Goal: Information Seeking & Learning: Learn about a topic

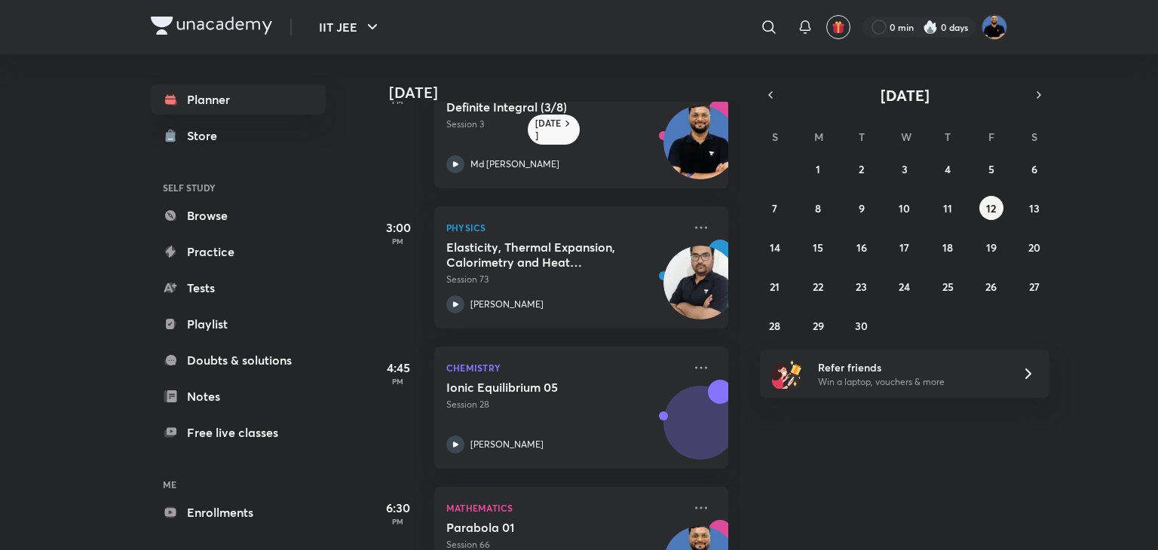
scroll to position [978, 0]
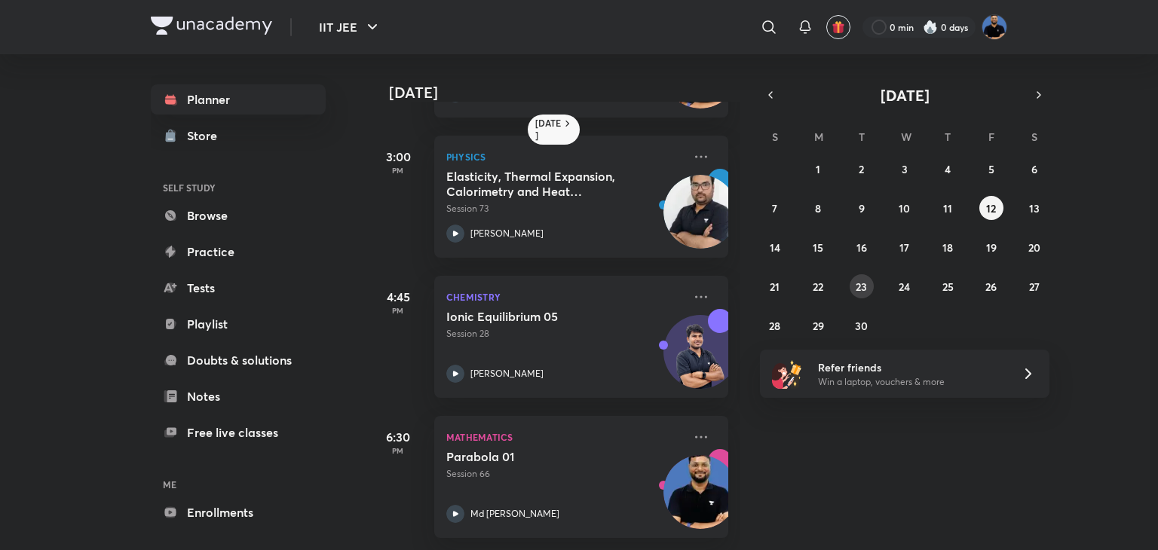
click at [872, 289] on button "23" at bounding box center [862, 286] width 24 height 24
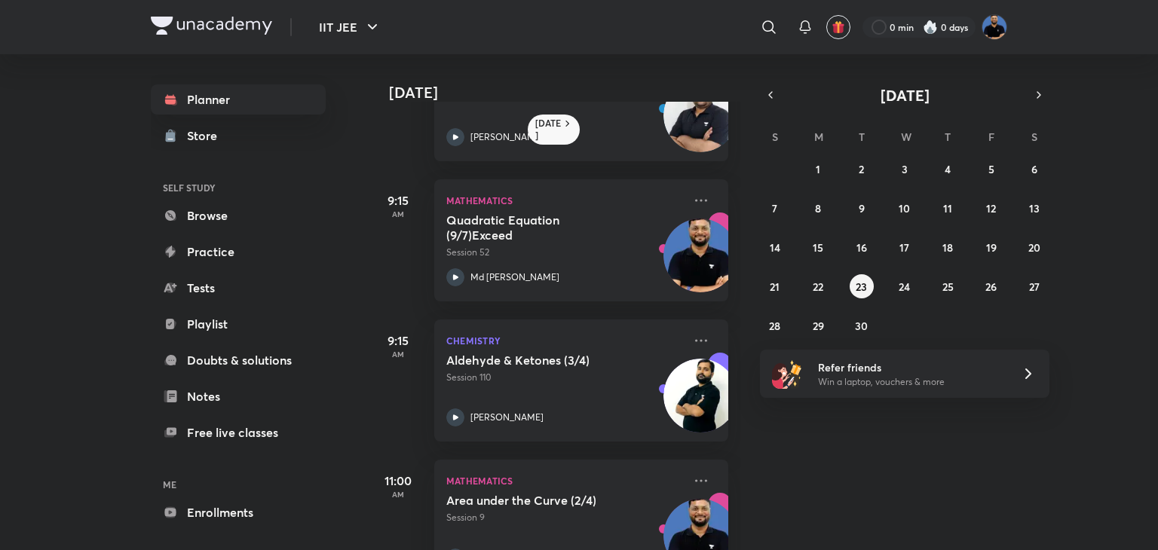
scroll to position [0, 0]
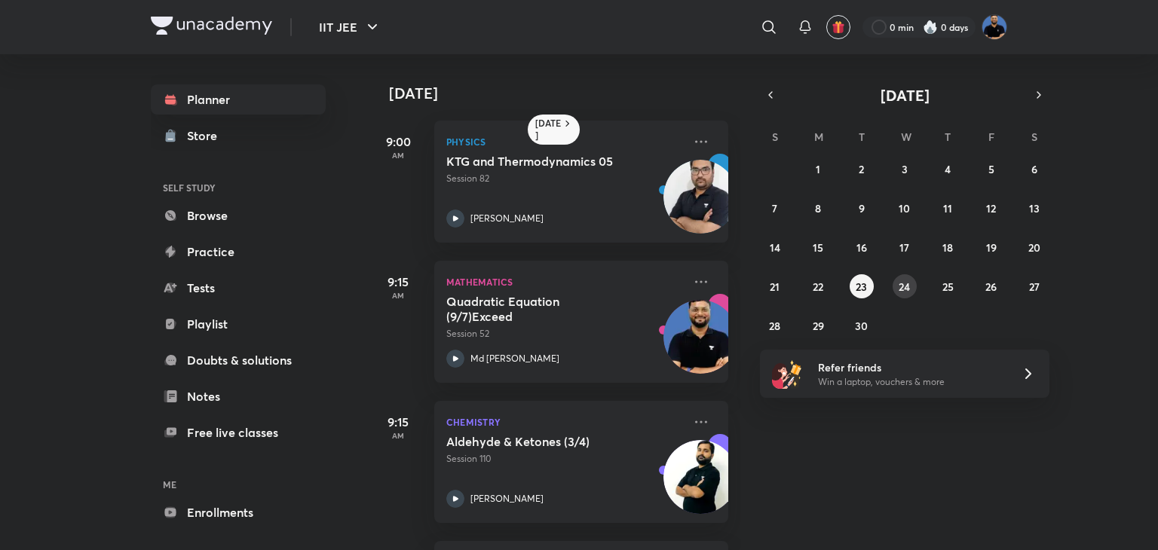
click at [905, 280] on abbr "24" at bounding box center [904, 287] width 11 height 14
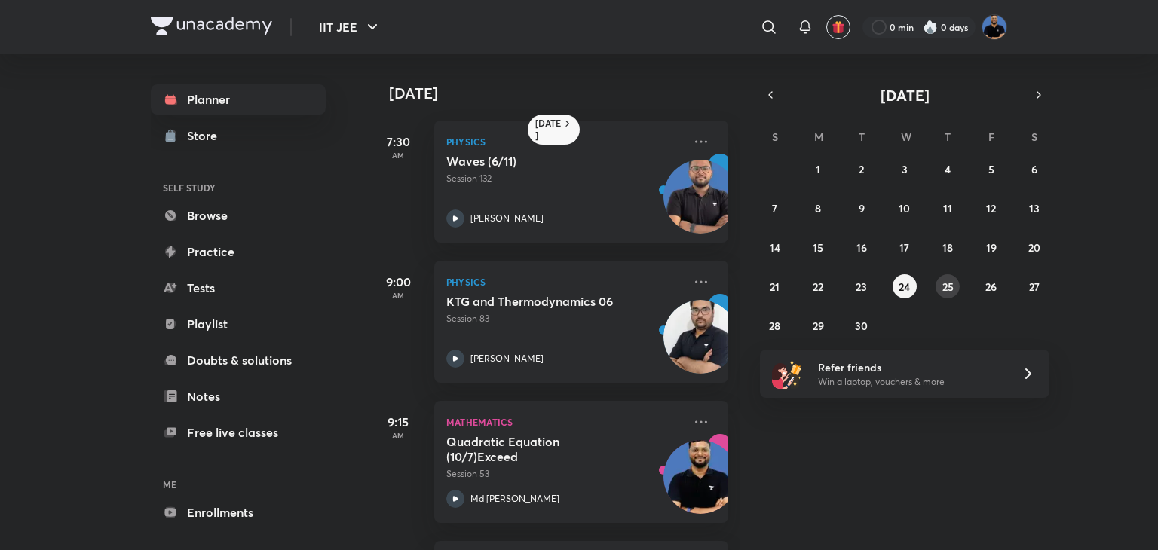
click at [956, 281] on button "25" at bounding box center [948, 286] width 24 height 24
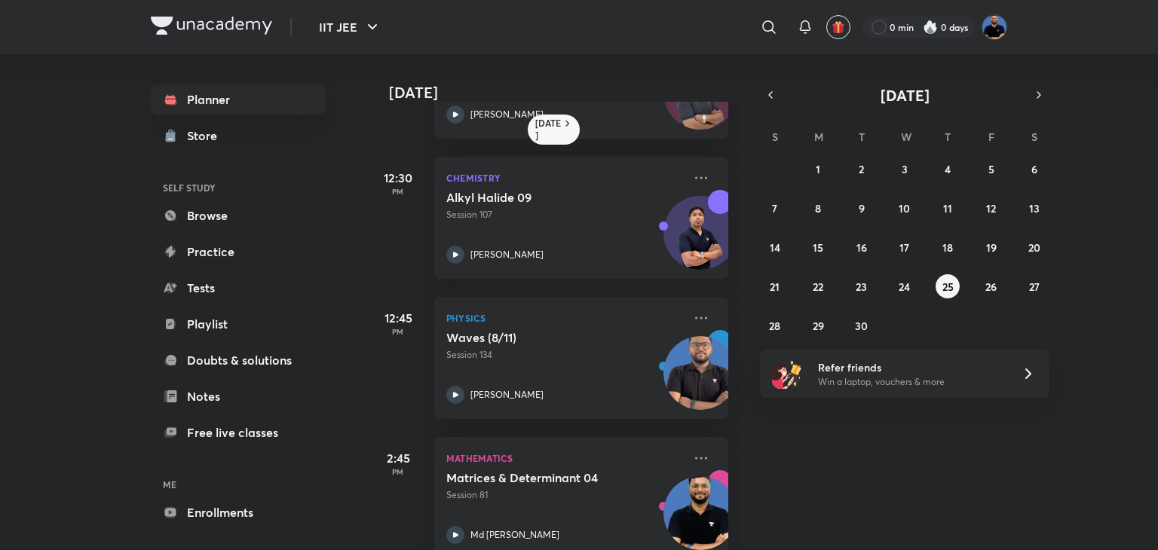
scroll to position [697, 0]
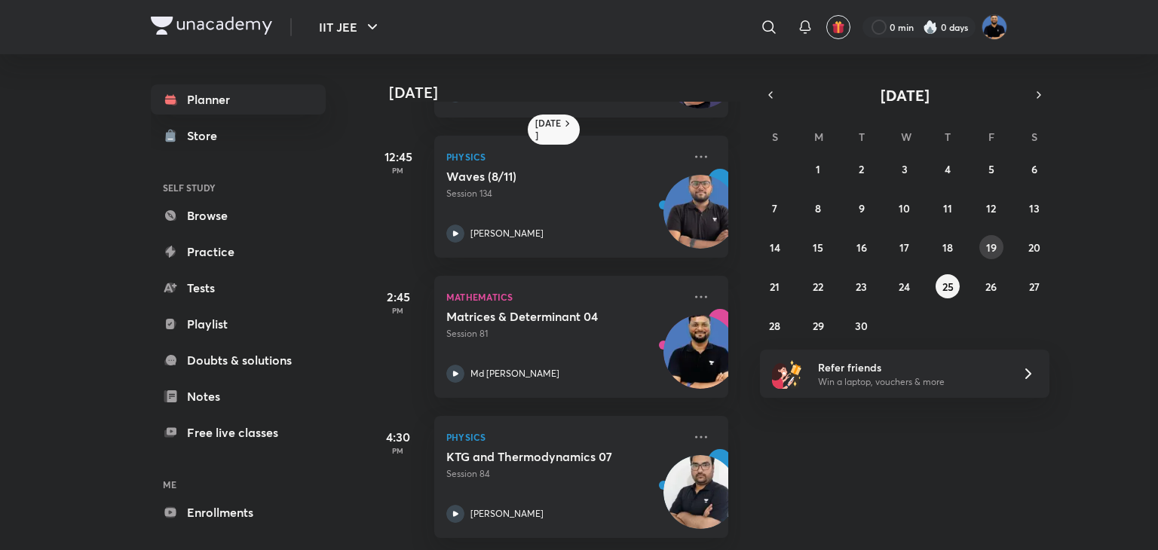
click at [982, 247] on button "19" at bounding box center [991, 247] width 24 height 24
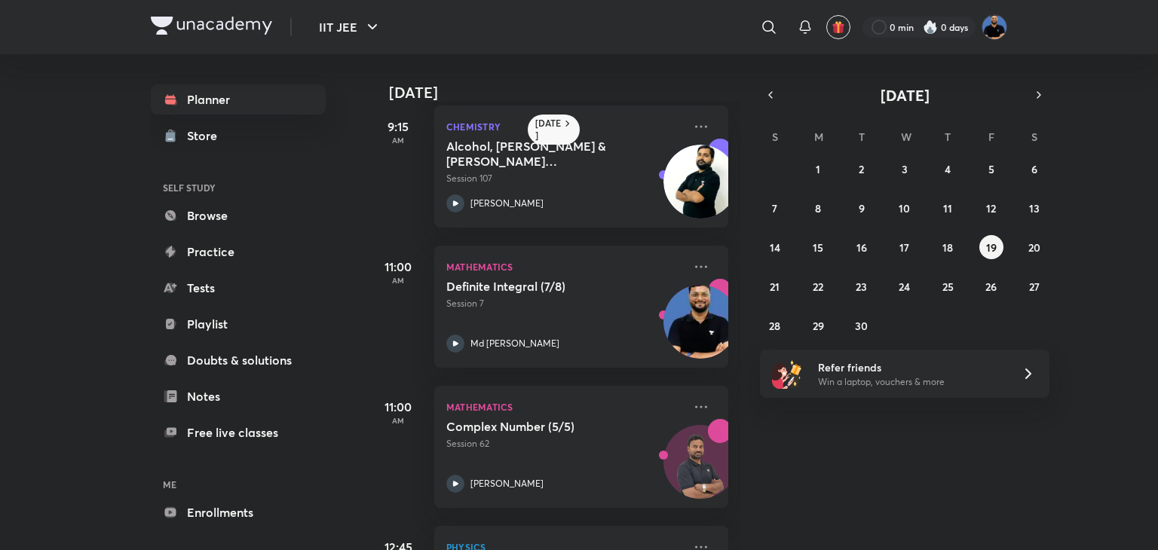
scroll to position [0, 0]
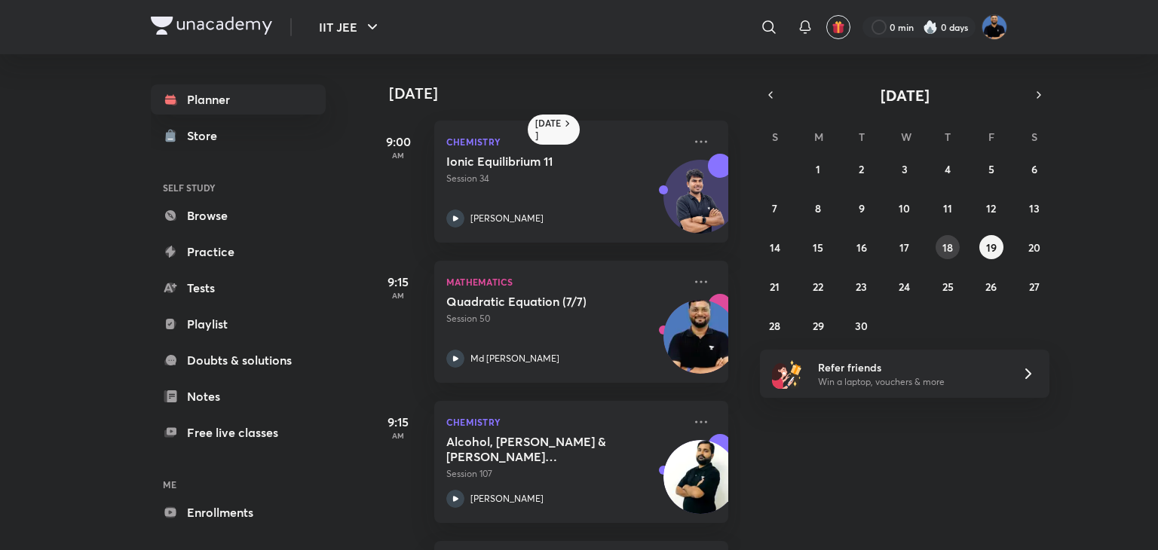
click at [942, 255] on button "18" at bounding box center [948, 247] width 24 height 24
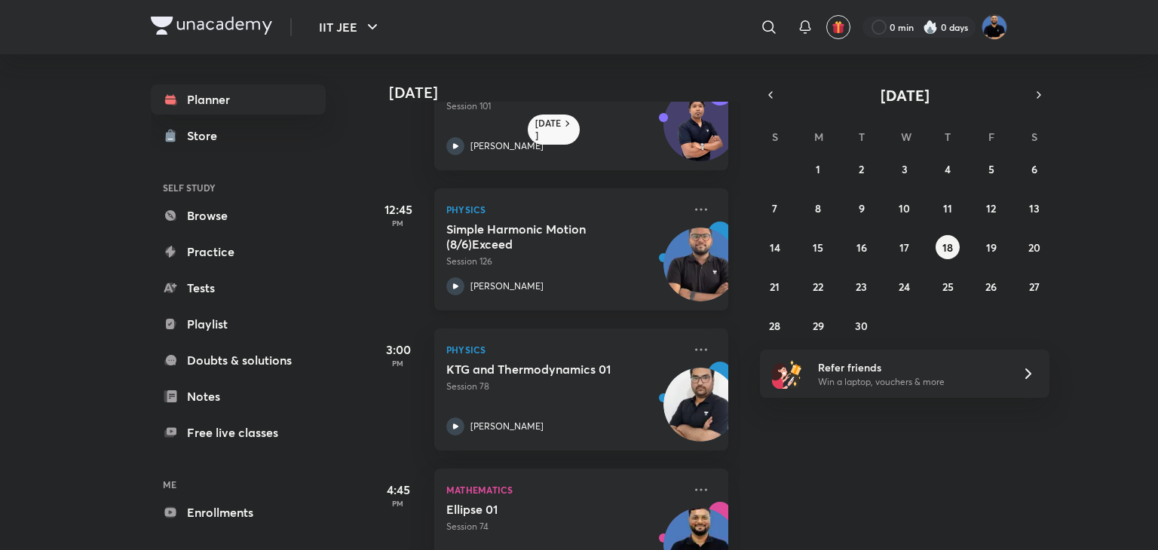
scroll to position [838, 0]
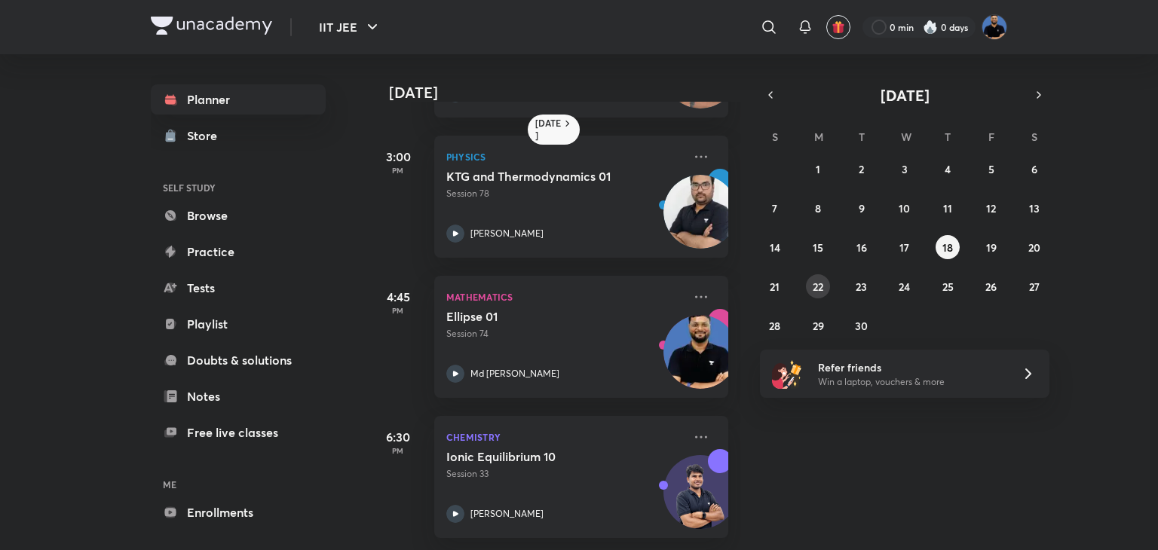
click at [820, 277] on button "22" at bounding box center [818, 286] width 24 height 24
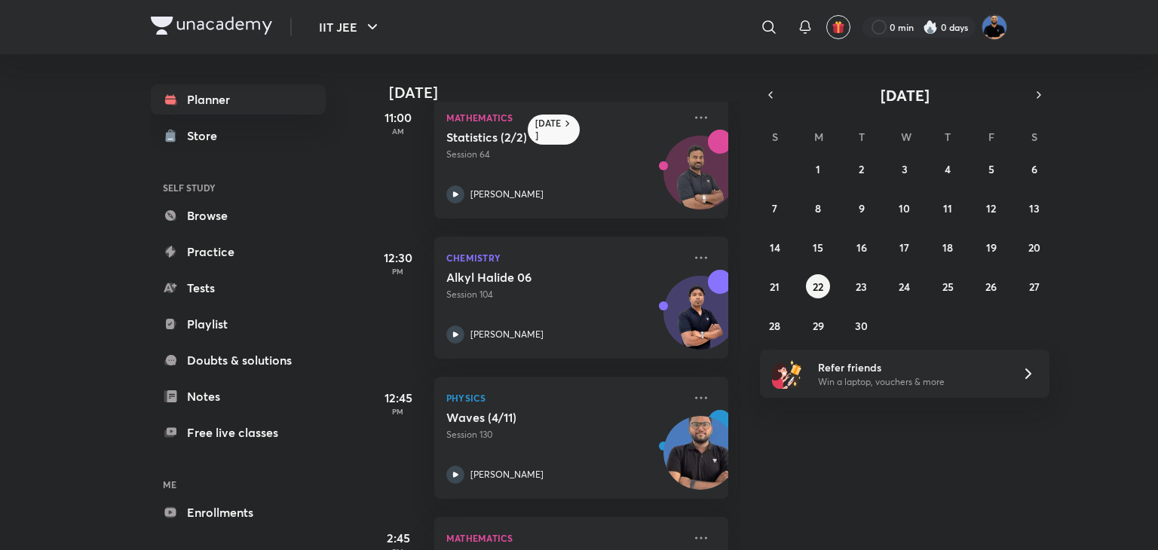
scroll to position [697, 0]
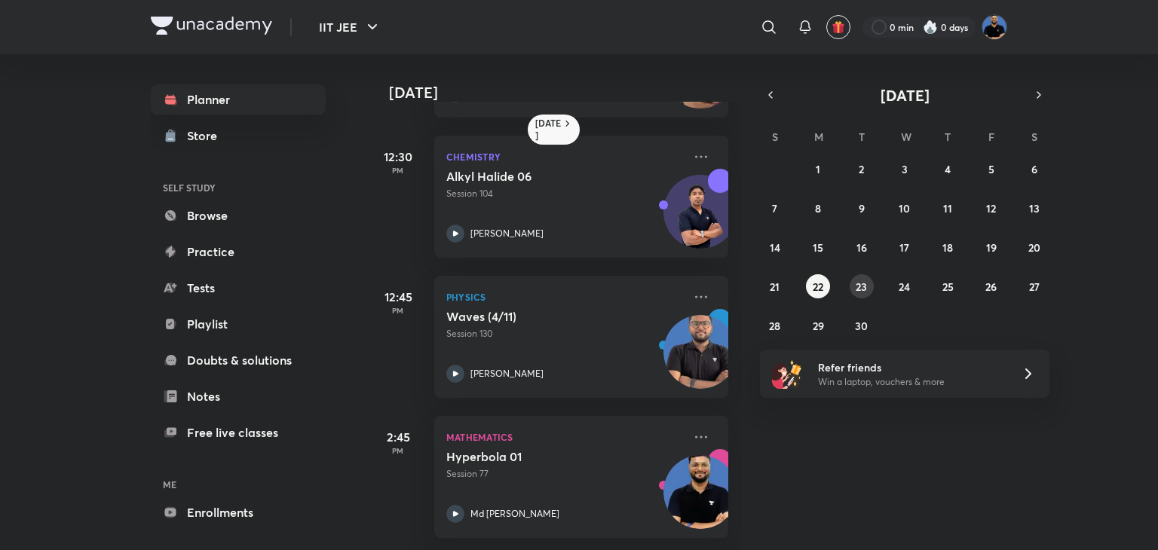
click at [856, 278] on button "23" at bounding box center [862, 286] width 24 height 24
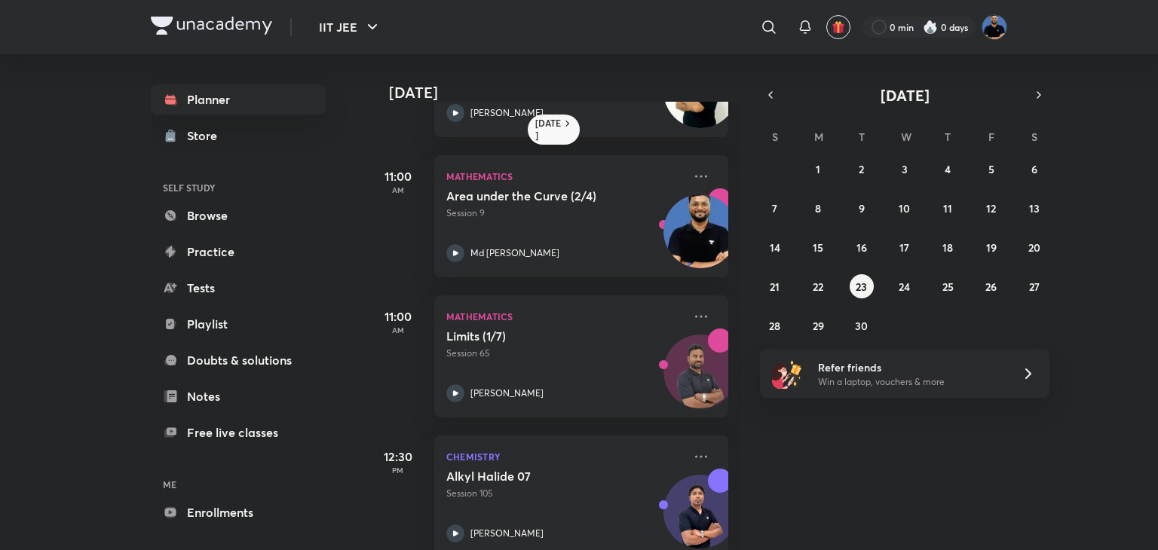
scroll to position [385, 0]
click at [557, 202] on h5 "Area under the Curve (2/4)" at bounding box center [540, 196] width 188 height 15
click at [557, 212] on p "Session 9" at bounding box center [564, 214] width 237 height 14
click at [517, 225] on div "Area under the Curve (2/4) Session 9 Md [PERSON_NAME]" at bounding box center [564, 226] width 237 height 74
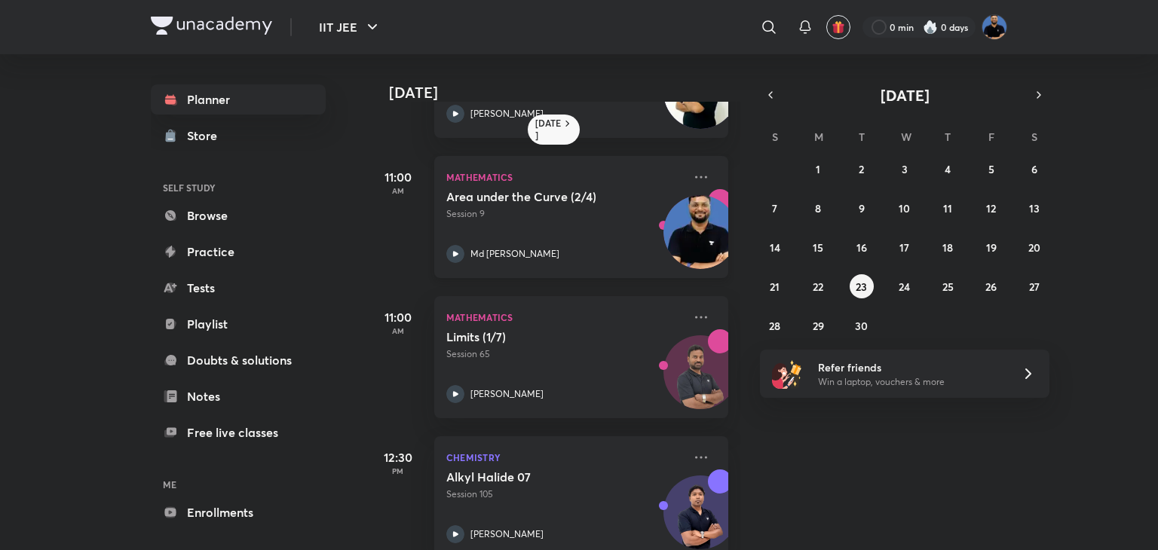
click at [517, 225] on div "Area under the Curve (2/4) Session 9 Md [PERSON_NAME]" at bounding box center [564, 226] width 237 height 74
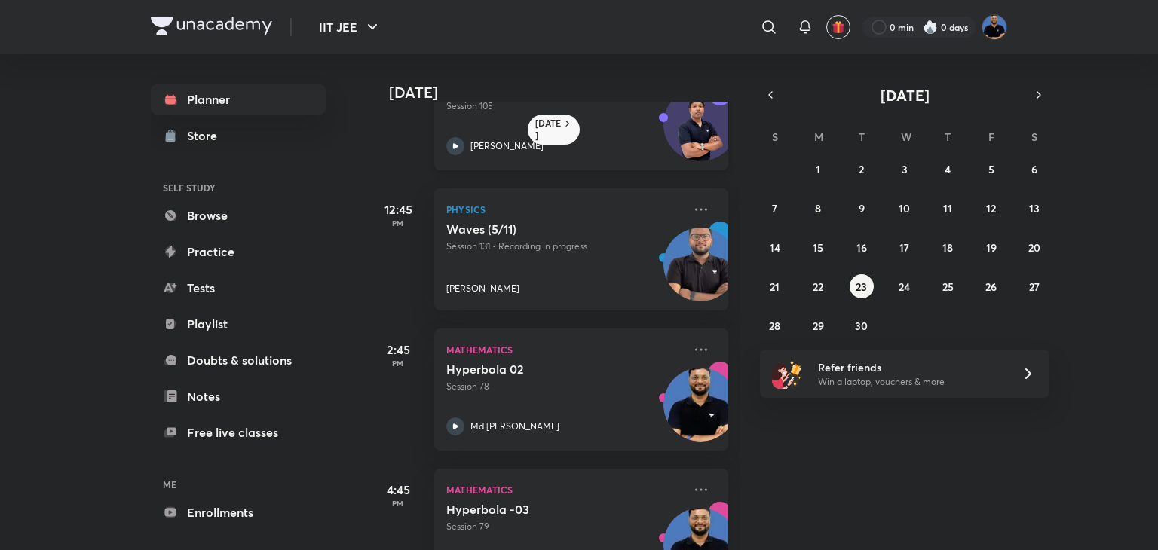
scroll to position [838, 0]
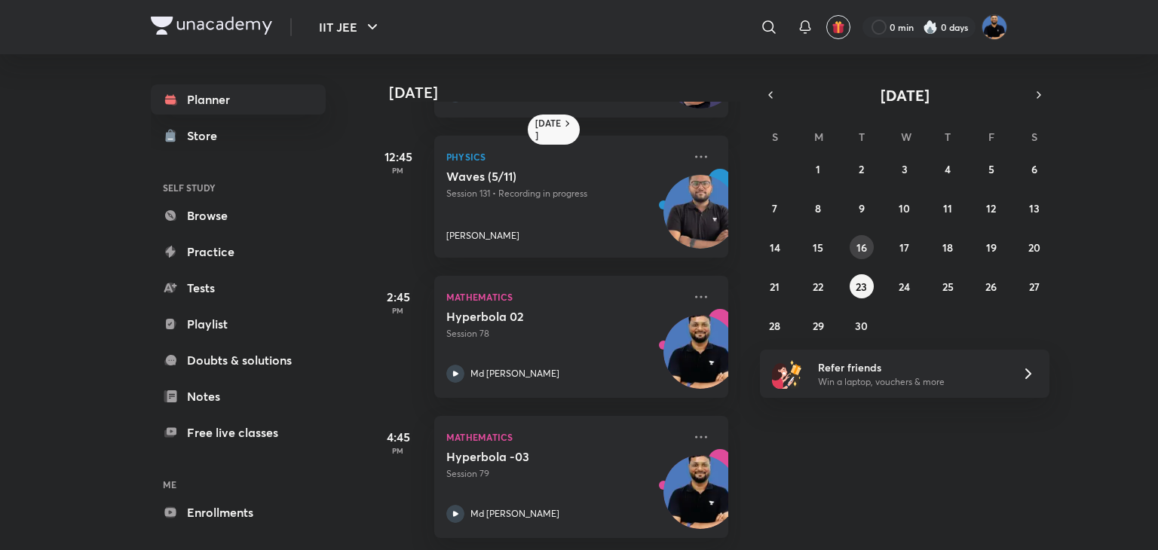
click at [850, 242] on button "16" at bounding box center [862, 247] width 24 height 24
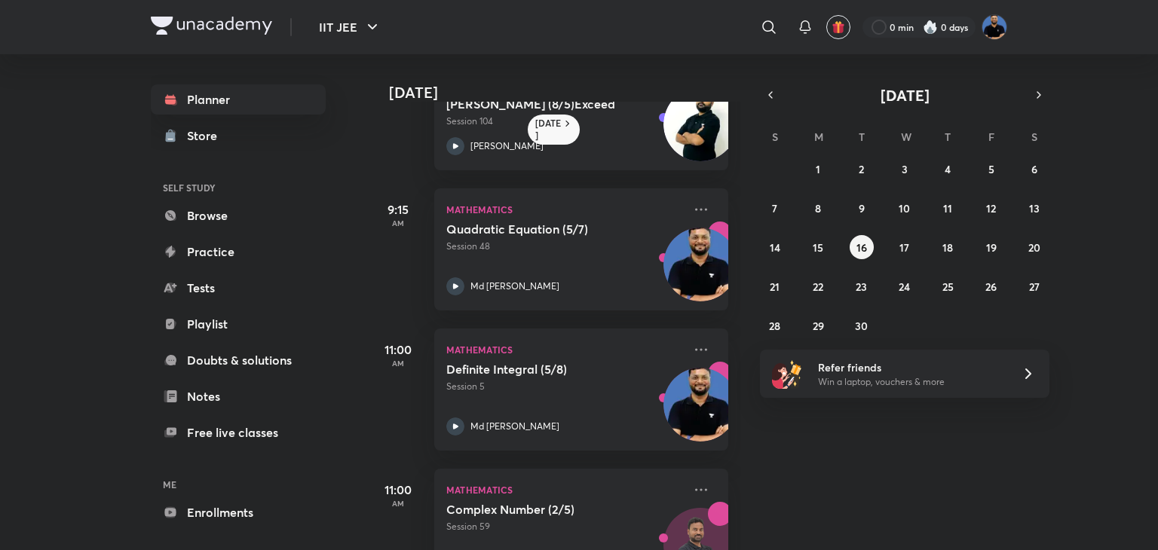
scroll to position [72, 0]
click at [944, 200] on button "11" at bounding box center [948, 208] width 24 height 24
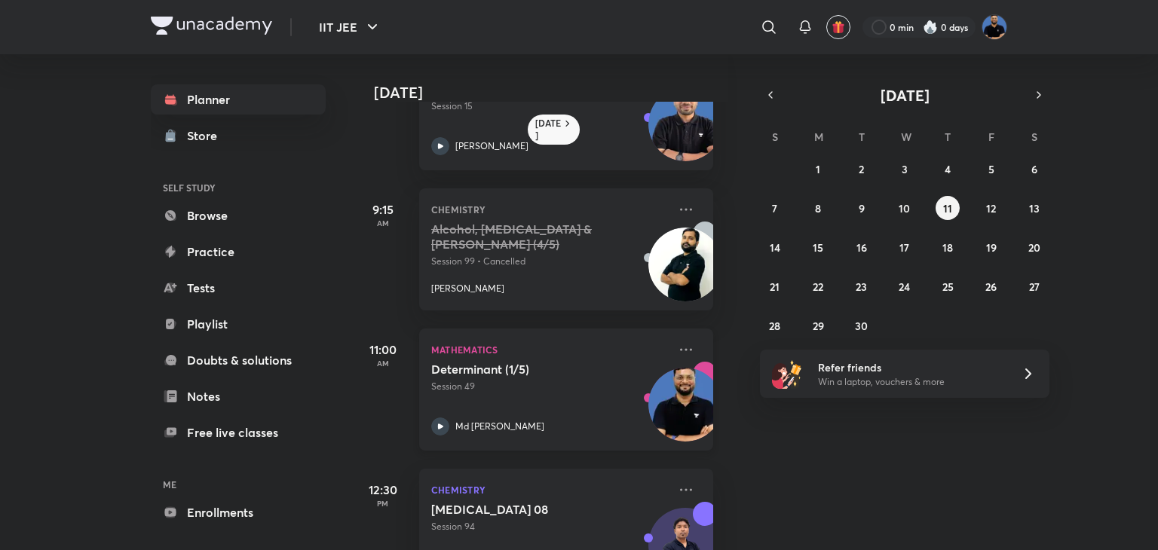
scroll to position [81, 14]
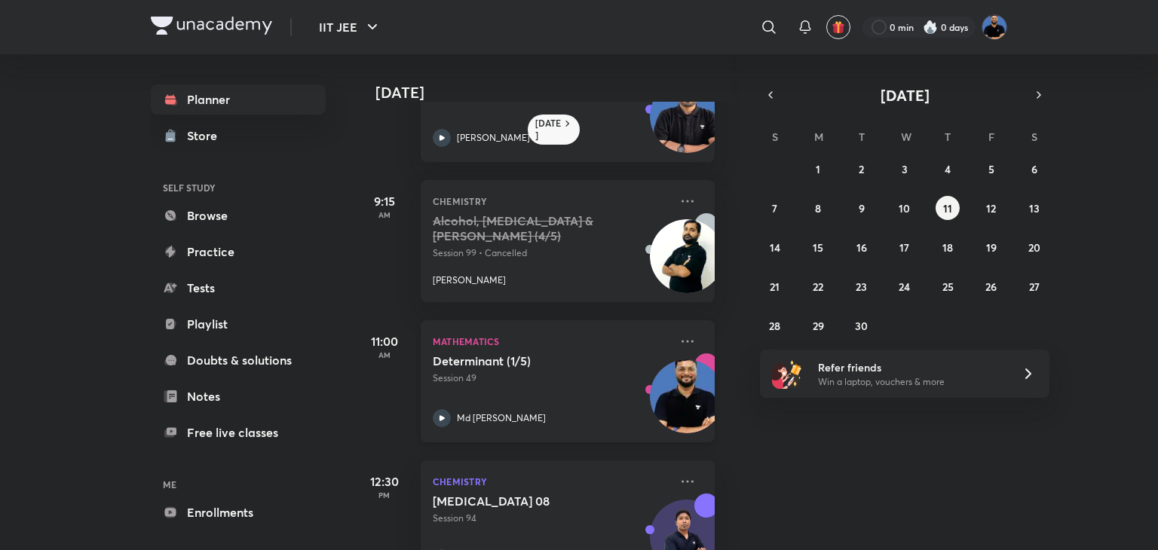
click at [446, 418] on icon at bounding box center [442, 418] width 18 height 18
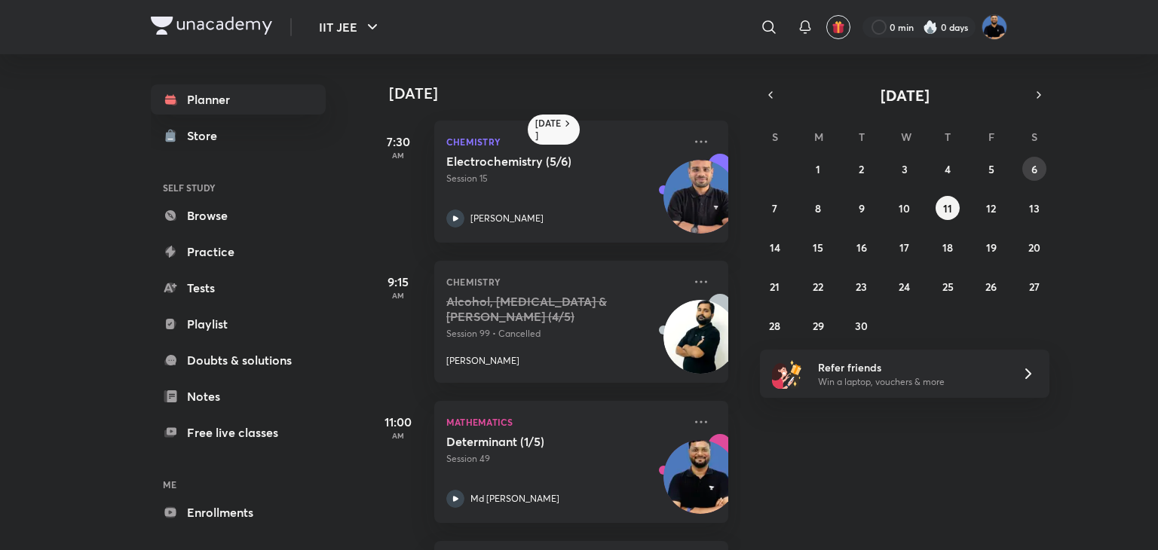
click at [1031, 169] on abbr "6" at bounding box center [1034, 169] width 6 height 14
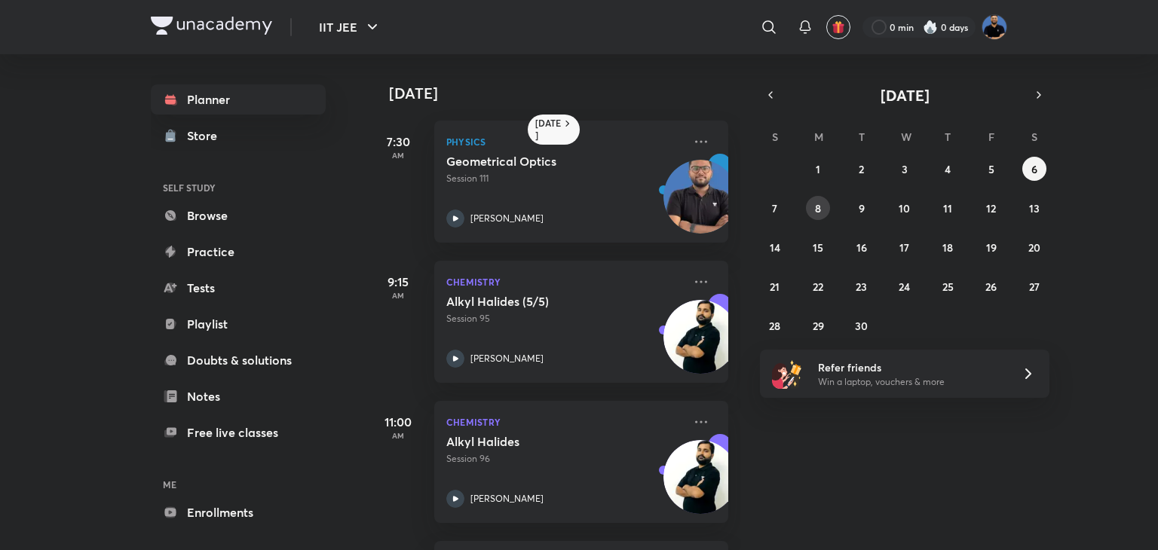
click at [814, 205] on button "8" at bounding box center [818, 208] width 24 height 24
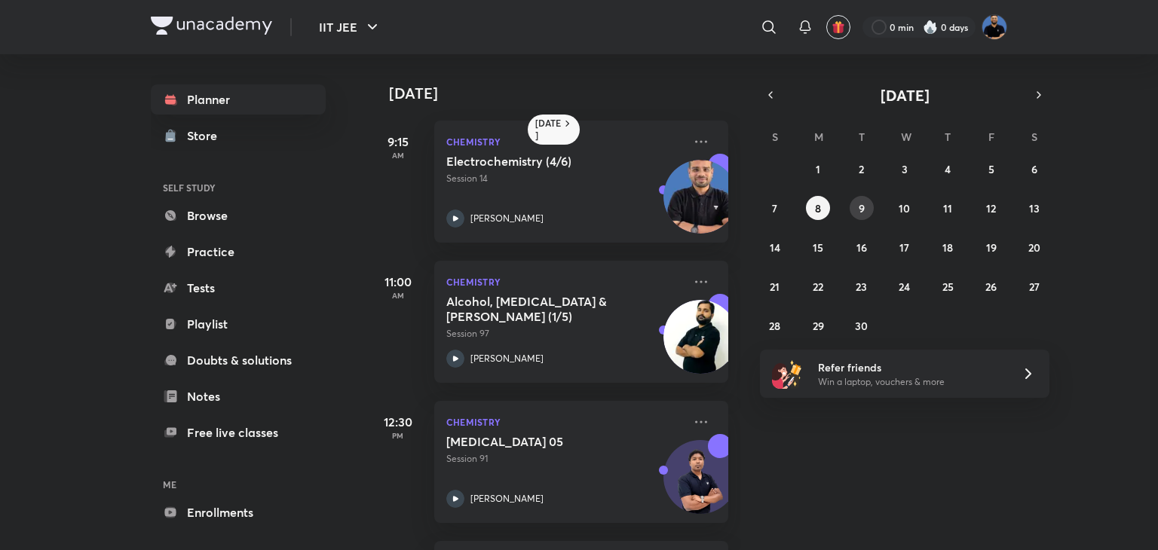
click at [866, 205] on button "9" at bounding box center [862, 208] width 24 height 24
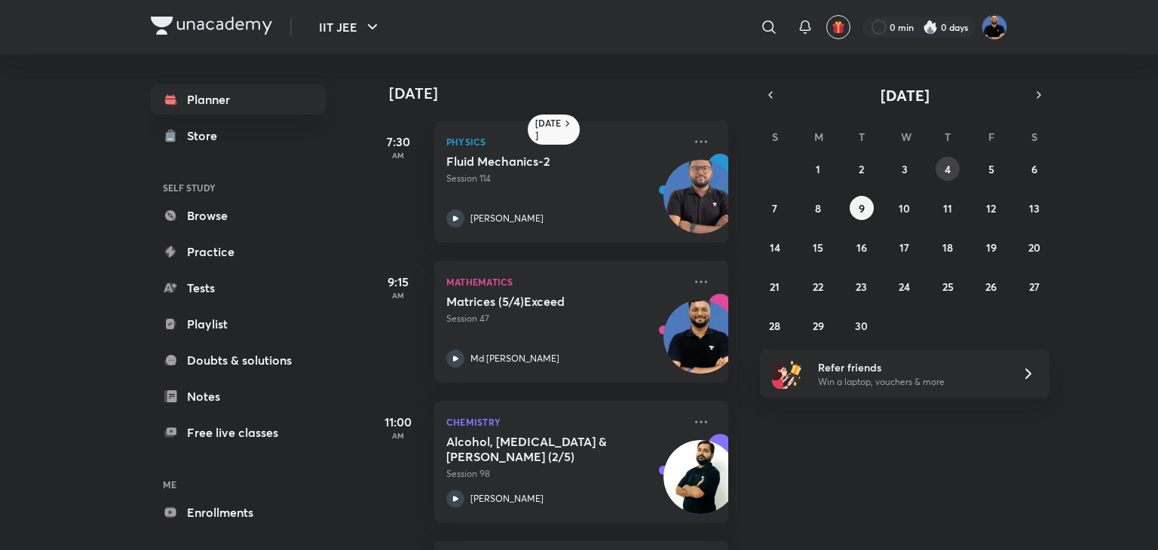
click at [945, 166] on abbr "4" at bounding box center [948, 169] width 6 height 14
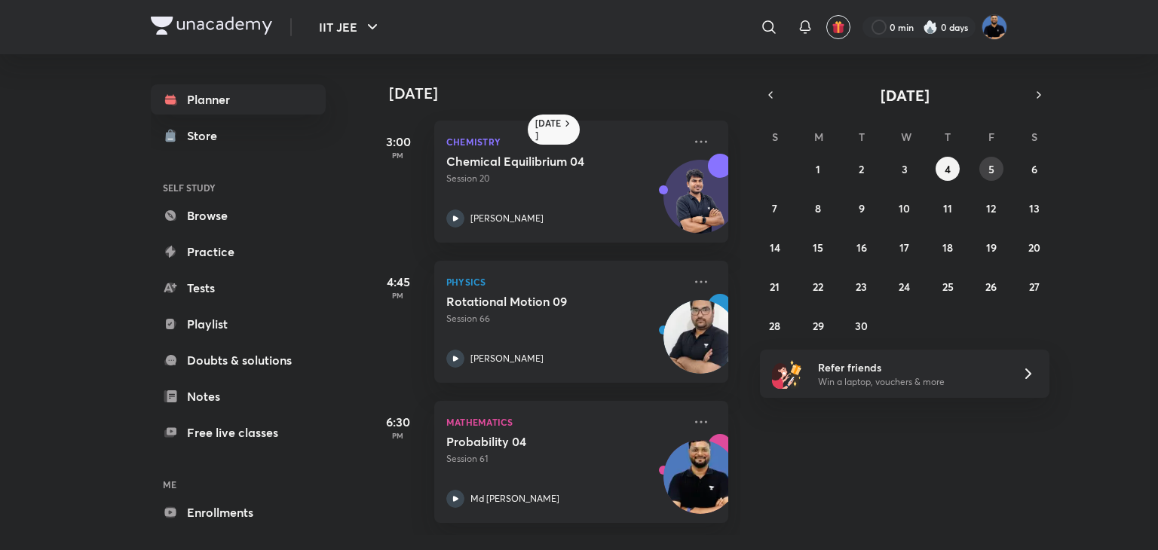
click at [989, 166] on abbr "5" at bounding box center [991, 169] width 6 height 14
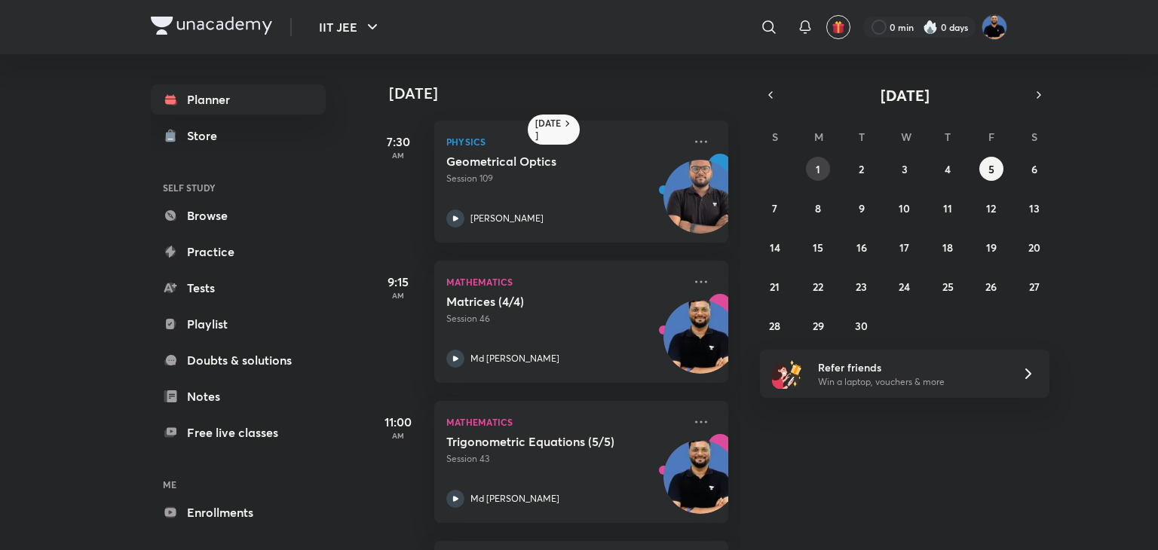
click at [810, 170] on button "1" at bounding box center [818, 169] width 24 height 24
